Goal: Contribute content

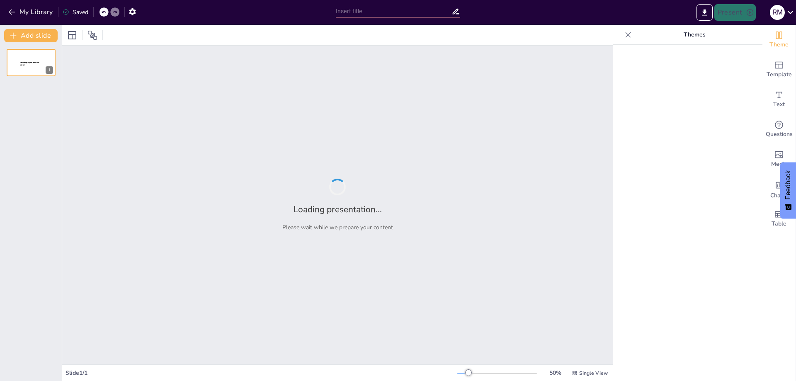
type input "La tenencia de la tierra en [GEOGRAPHIC_DATA]"
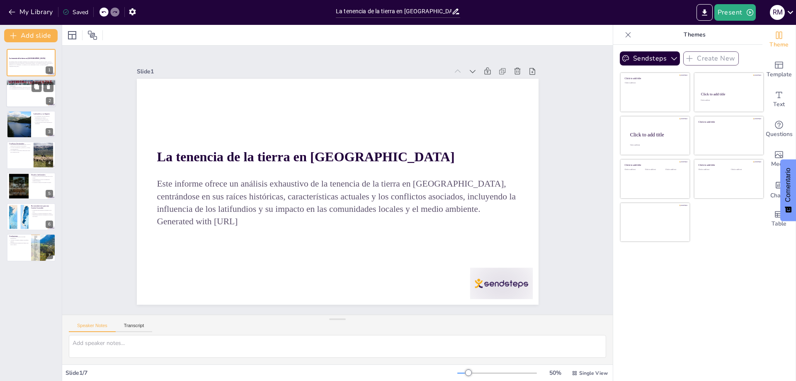
click at [26, 90] on div at bounding box center [31, 94] width 50 height 28
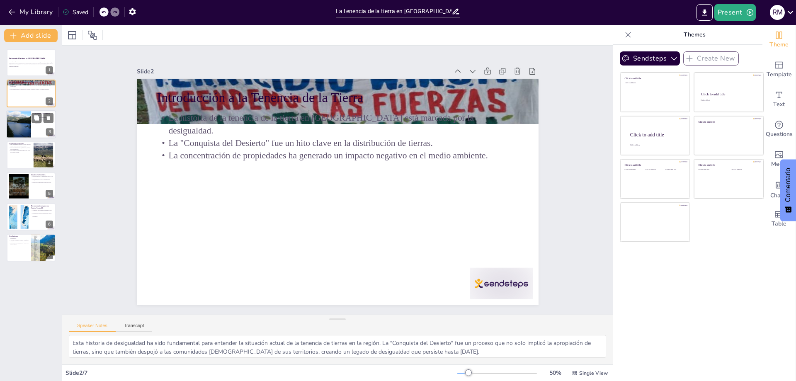
click at [27, 128] on div at bounding box center [19, 124] width 50 height 28
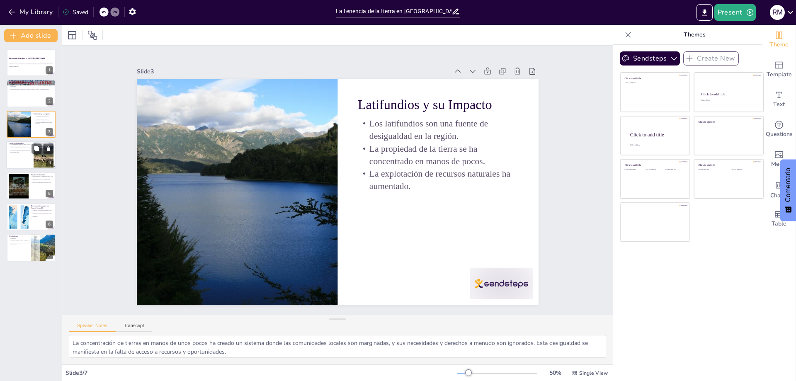
click at [27, 159] on div at bounding box center [31, 155] width 50 height 28
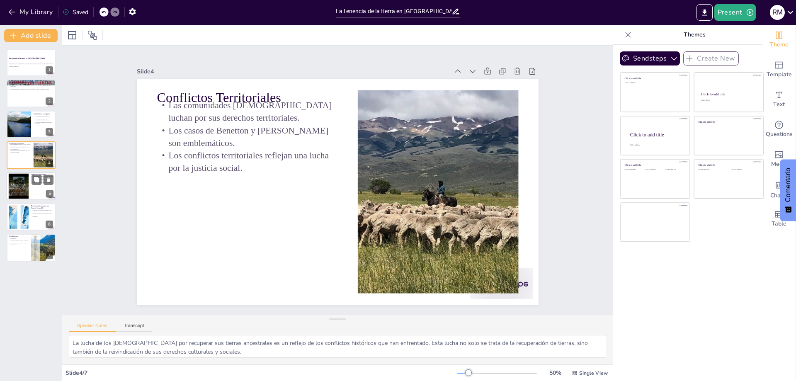
click at [26, 188] on div at bounding box center [19, 185] width 34 height 25
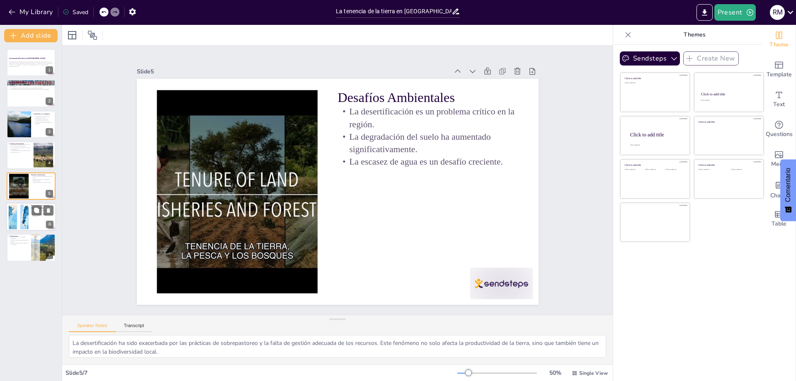
click at [26, 216] on div at bounding box center [19, 216] width 38 height 25
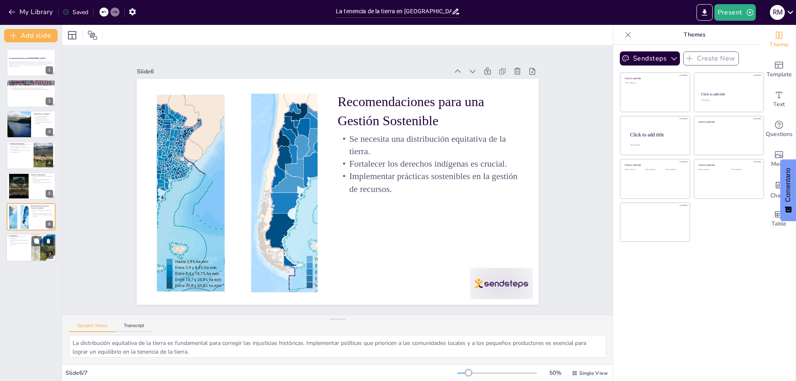
click at [30, 250] on div at bounding box center [31, 248] width 50 height 28
type textarea "La complejidad de la tenencia de la tierra en [GEOGRAPHIC_DATA] requiere un aná…"
